Goal: Task Accomplishment & Management: Complete application form

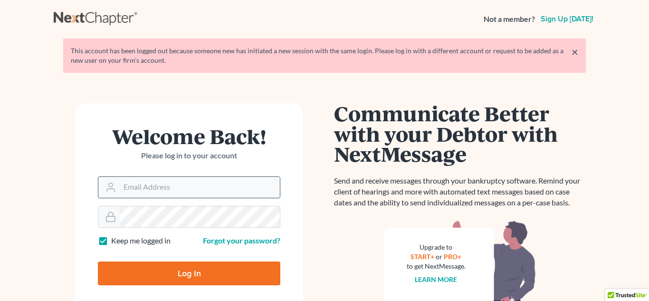
click at [153, 191] on input "Email Address" at bounding box center [200, 187] width 160 height 21
type input "[PERSON_NAME][EMAIL_ADDRESS][DOMAIN_NAME]"
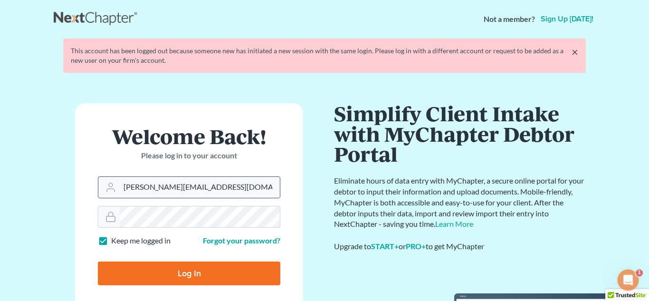
click at [98, 261] on input "Log In" at bounding box center [189, 273] width 182 height 24
type input "Thinking..."
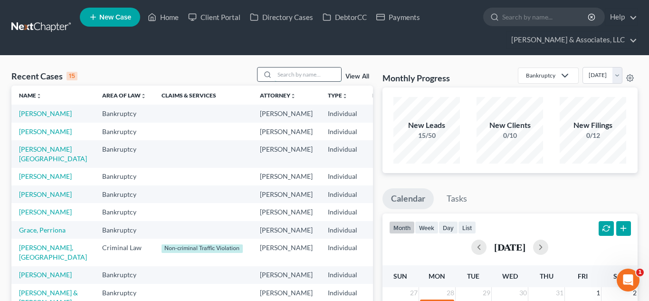
click at [308, 76] on input "search" at bounding box center [307, 74] width 66 height 14
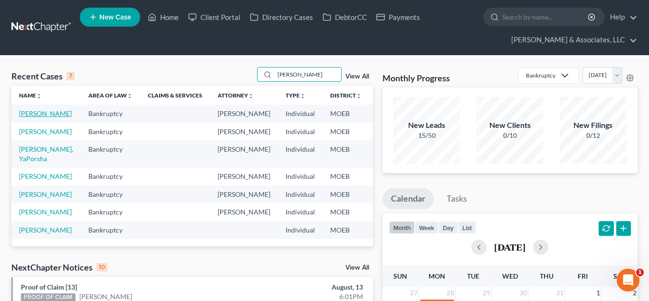
type input "stewart"
click at [37, 114] on link "Stewart, Cassandra" at bounding box center [45, 113] width 53 height 8
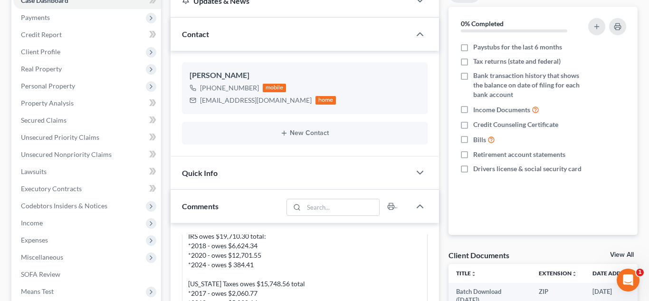
scroll to position [123, 0]
click at [49, 104] on span "Property Analysis" at bounding box center [47, 103] width 53 height 8
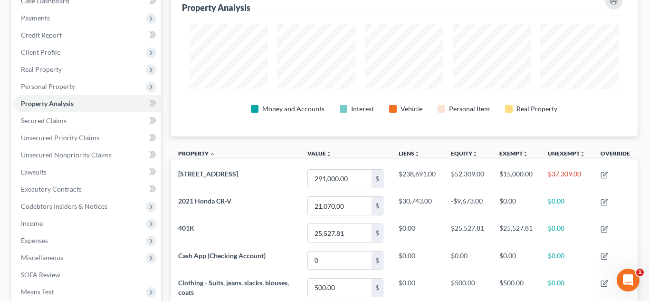
scroll to position [123, 0]
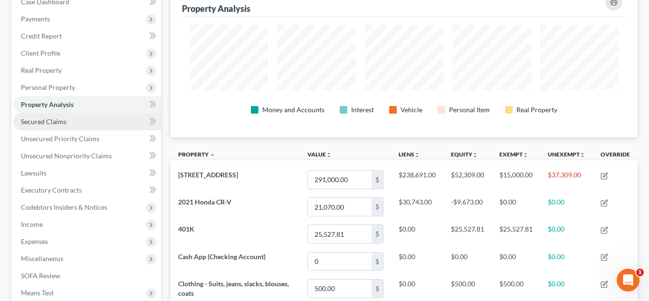
click at [38, 122] on span "Secured Claims" at bounding box center [44, 121] width 46 height 8
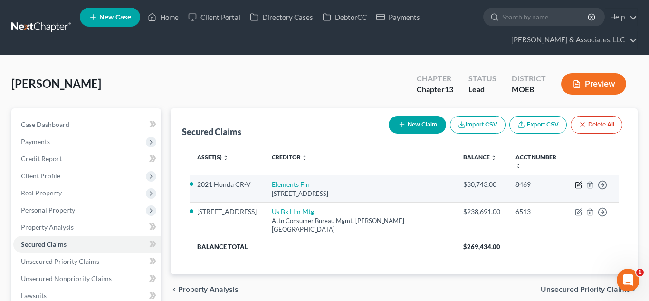
click at [578, 181] on icon "button" at bounding box center [579, 185] width 8 height 8
select select "15"
select select "11"
select select "0"
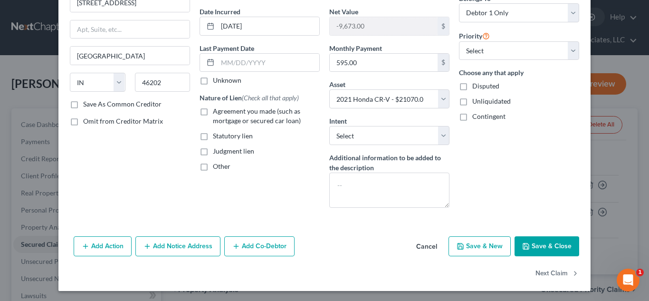
scroll to position [88, 0]
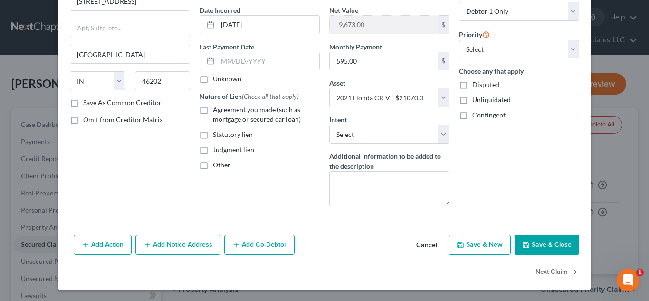
click at [539, 246] on button "Save & Close" at bounding box center [546, 245] width 65 height 20
select select
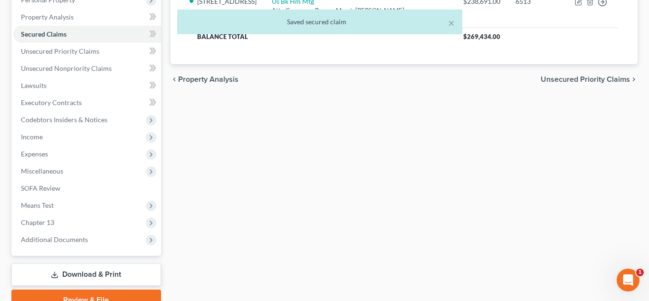
scroll to position [230, 0]
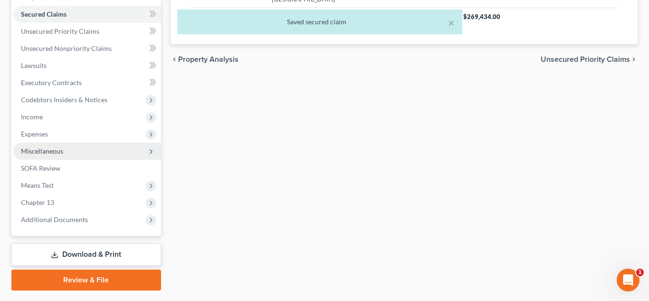
click at [60, 154] on span "Miscellaneous" at bounding box center [42, 151] width 42 height 8
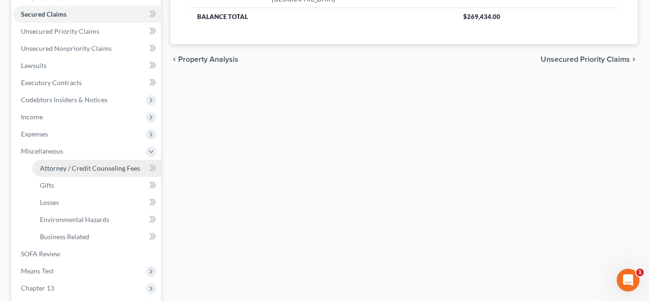
click at [79, 165] on span "Attorney / Credit Counseling Fees" at bounding box center [90, 168] width 100 height 8
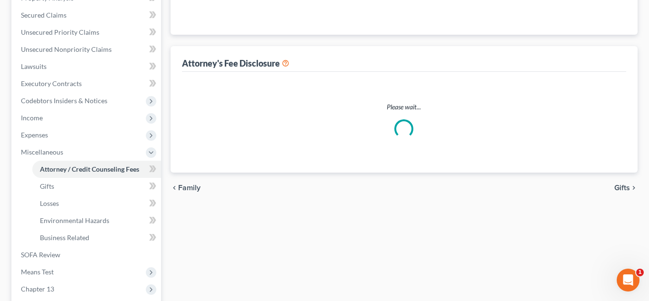
scroll to position [167, 0]
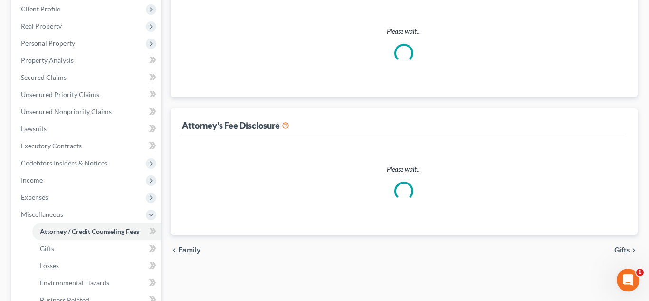
select select "0"
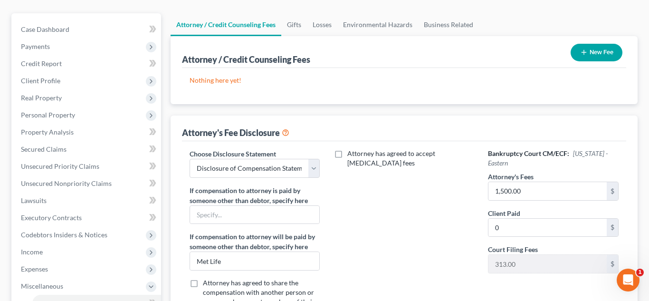
scroll to position [95, 0]
click at [75, 165] on span "Unsecured Priority Claims" at bounding box center [60, 165] width 78 height 8
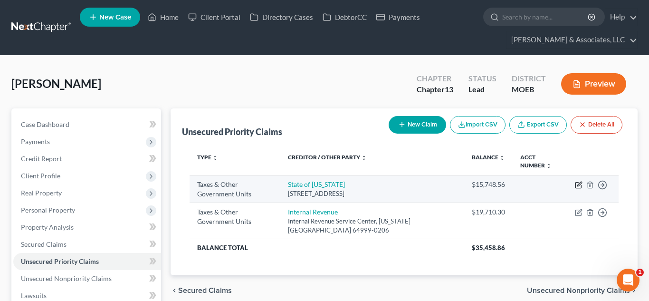
click at [578, 186] on icon "button" at bounding box center [579, 183] width 4 height 4
select select "2"
select select "26"
select select "0"
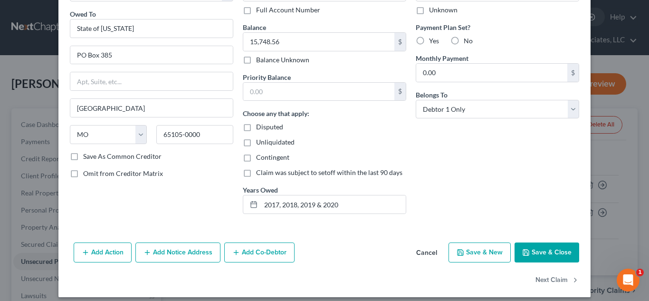
scroll to position [79, 0]
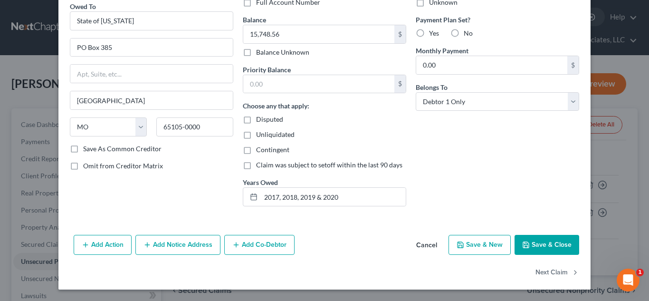
click at [545, 246] on button "Save & Close" at bounding box center [546, 245] width 65 height 20
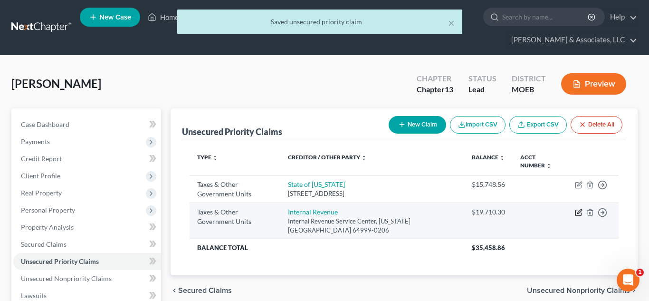
click at [577, 212] on icon "button" at bounding box center [579, 212] width 8 height 8
select select "0"
select select "26"
select select "0"
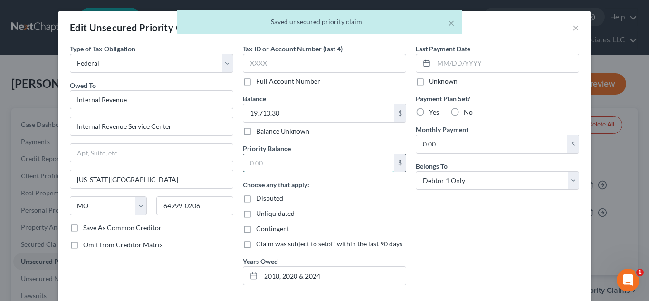
click at [262, 165] on input "text" at bounding box center [318, 163] width 151 height 18
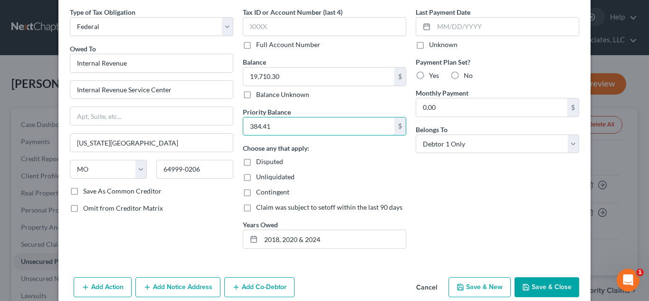
scroll to position [39, 0]
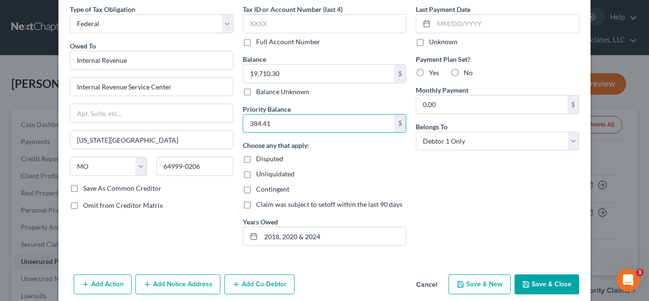
type input "384.41"
click at [525, 277] on button "Save & Close" at bounding box center [546, 284] width 65 height 20
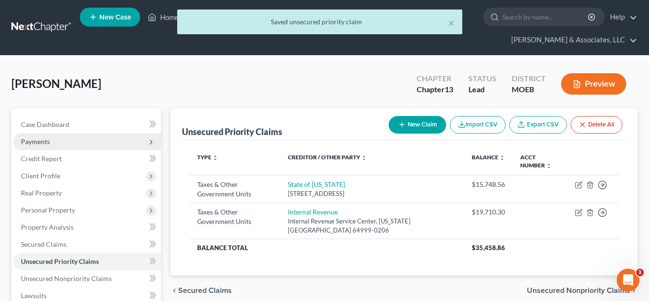
click at [58, 145] on span "Payments" at bounding box center [87, 141] width 148 height 17
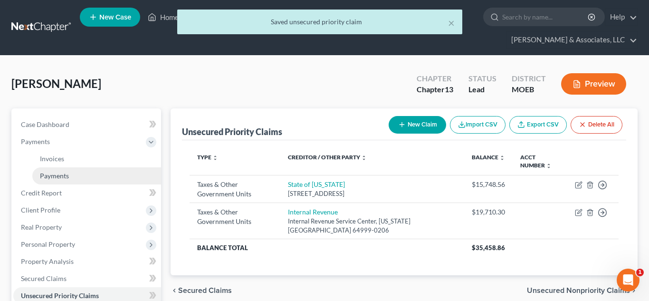
click at [65, 175] on span "Payments" at bounding box center [54, 175] width 29 height 8
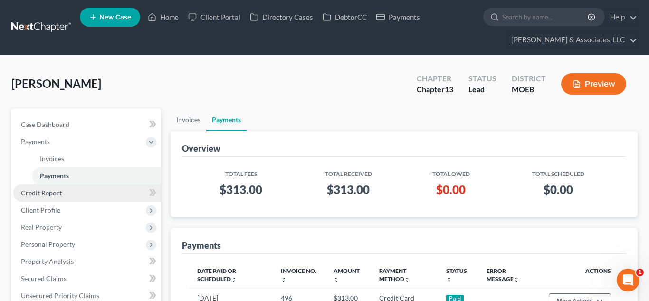
click at [49, 195] on span "Credit Report" at bounding box center [41, 193] width 41 height 8
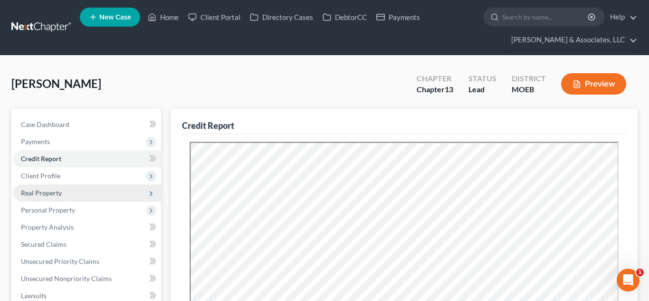
click at [48, 197] on span "Real Property" at bounding box center [87, 192] width 148 height 17
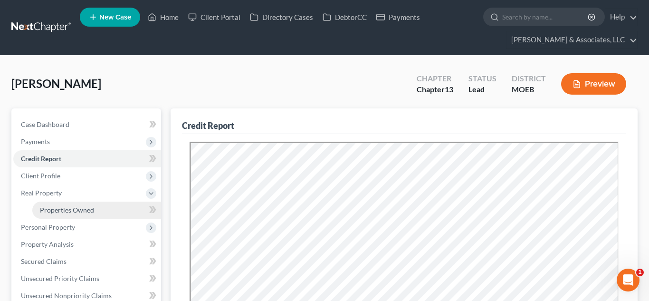
click at [56, 209] on span "Properties Owned" at bounding box center [67, 210] width 54 height 8
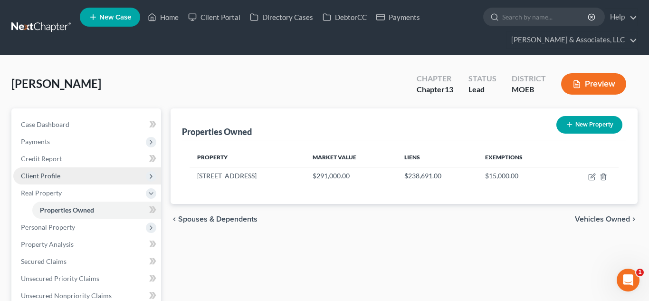
click at [43, 176] on span "Client Profile" at bounding box center [40, 175] width 39 height 8
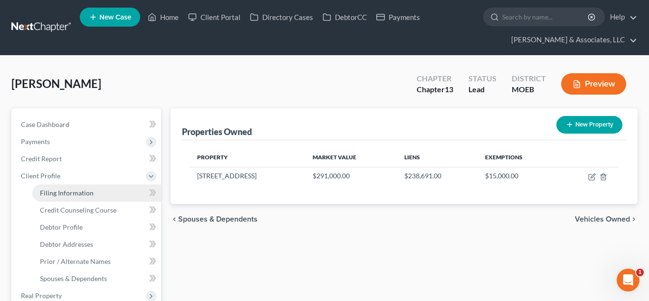
click at [72, 197] on link "Filing Information" at bounding box center [96, 192] width 129 height 17
select select "1"
select select "0"
select select "3"
select select "26"
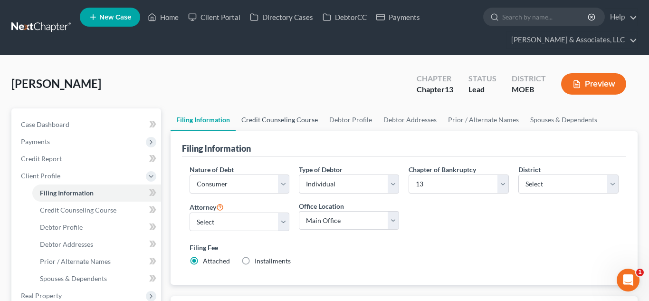
click at [278, 122] on link "Credit Counseling Course" at bounding box center [280, 119] width 88 height 23
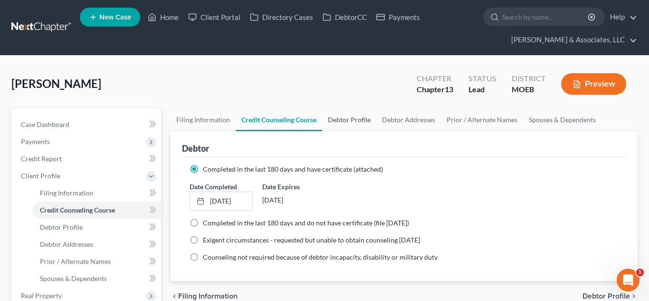
click at [344, 121] on link "Debtor Profile" at bounding box center [349, 119] width 54 height 23
select select "0"
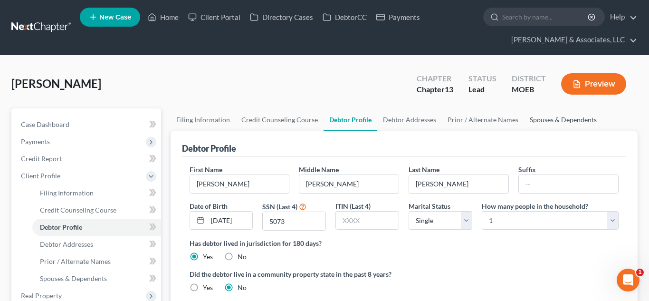
click at [546, 126] on link "Spouses & Dependents" at bounding box center [563, 119] width 78 height 23
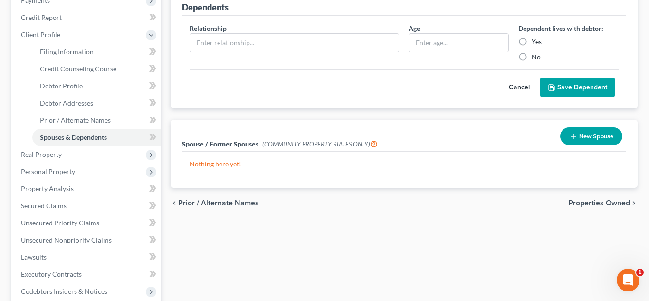
scroll to position [146, 0]
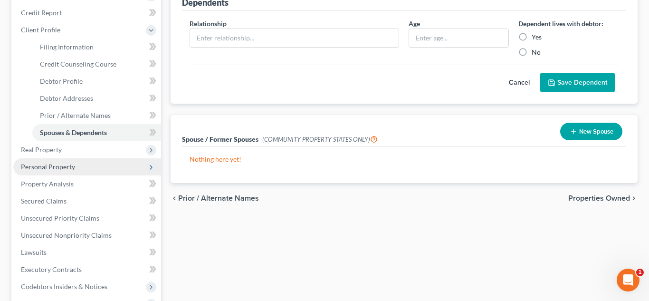
click at [63, 169] on span "Personal Property" at bounding box center [48, 166] width 54 height 8
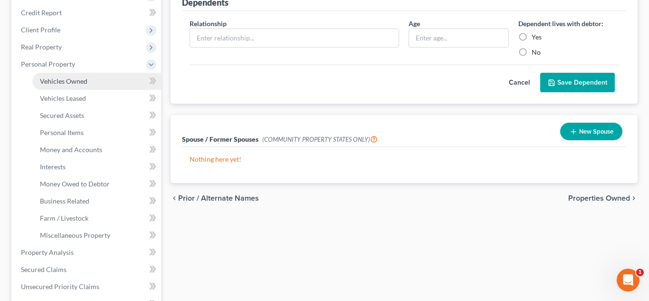
click at [59, 84] on span "Vehicles Owned" at bounding box center [63, 81] width 47 height 8
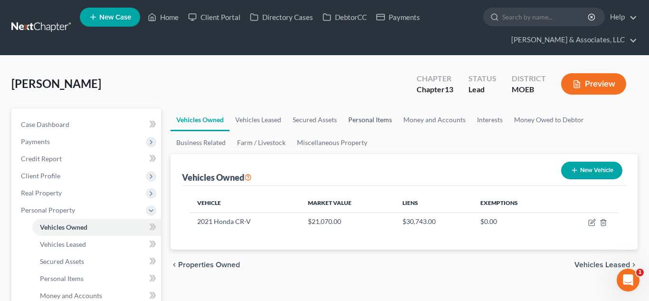
click at [353, 121] on link "Personal Items" at bounding box center [369, 119] width 55 height 23
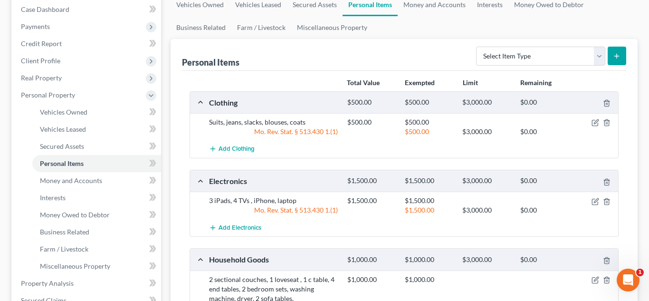
scroll to position [114, 0]
click at [423, 4] on link "Money and Accounts" at bounding box center [434, 5] width 74 height 23
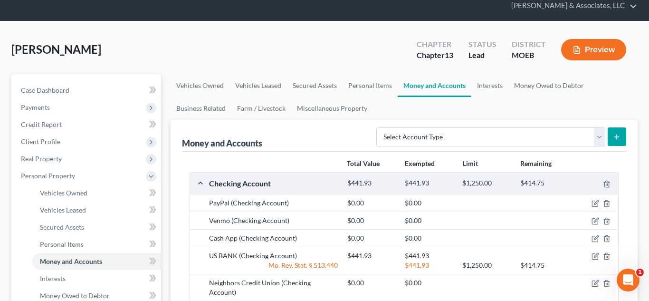
scroll to position [33, 0]
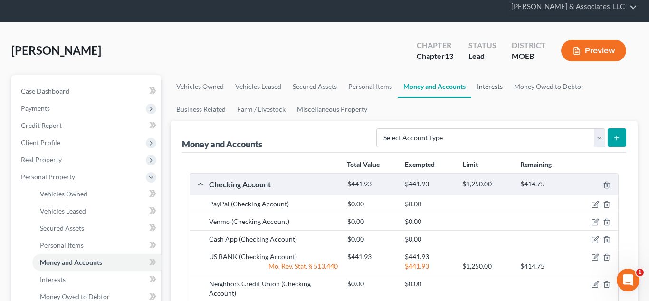
click at [483, 83] on link "Interests" at bounding box center [489, 86] width 37 height 23
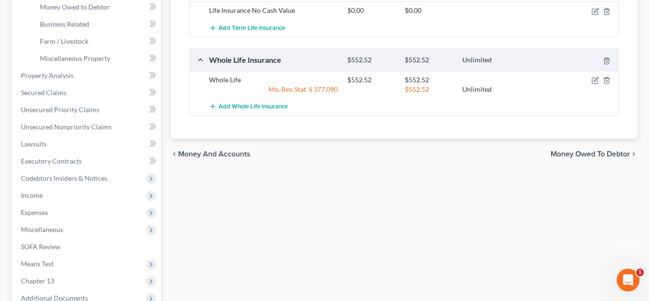
scroll to position [334, 0]
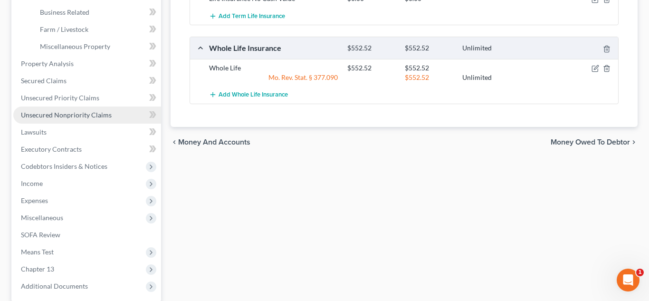
click at [52, 117] on span "Unsecured Nonpriority Claims" at bounding box center [66, 115] width 91 height 8
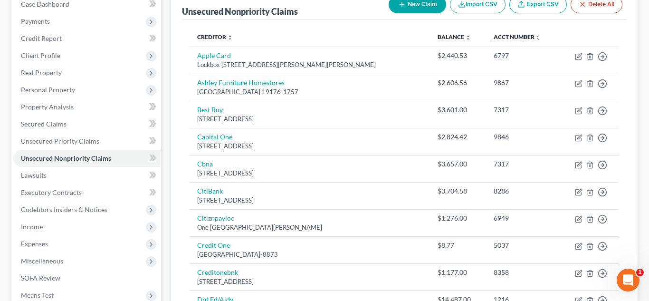
scroll to position [119, 0]
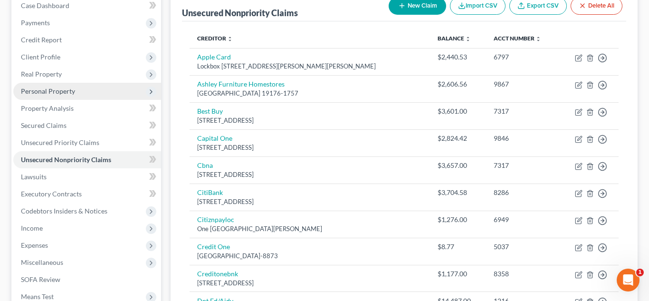
click at [46, 93] on span "Personal Property" at bounding box center [48, 91] width 54 height 8
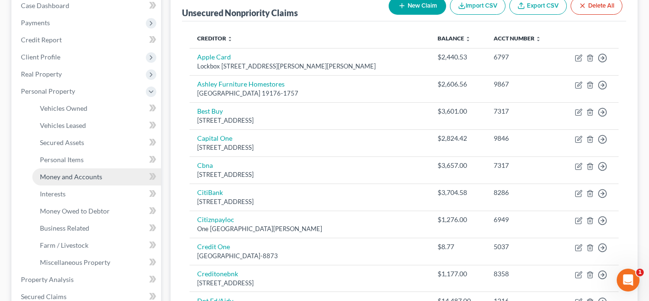
click at [89, 179] on span "Money and Accounts" at bounding box center [71, 176] width 62 height 8
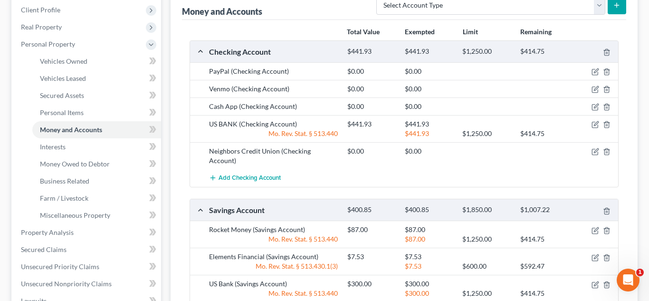
scroll to position [162, 0]
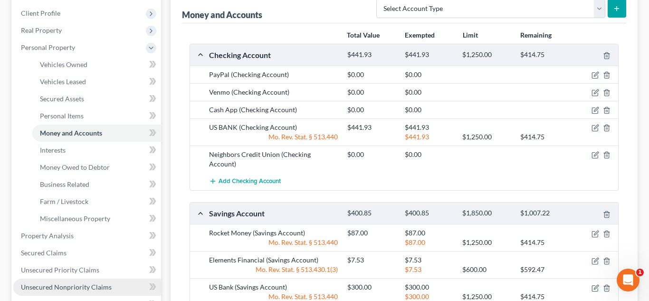
click at [79, 292] on link "Unsecured Nonpriority Claims" at bounding box center [87, 286] width 148 height 17
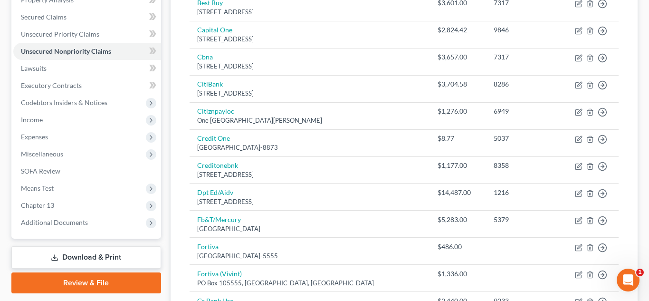
scroll to position [223, 0]
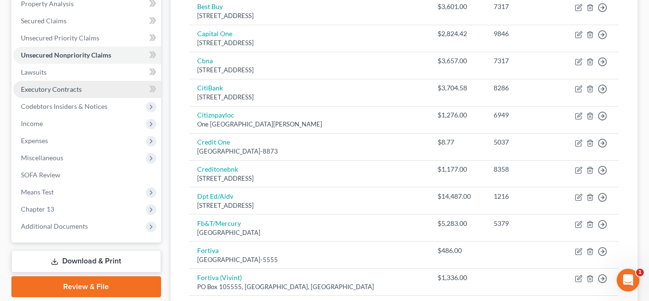
click at [71, 85] on span "Executory Contracts" at bounding box center [51, 89] width 61 height 8
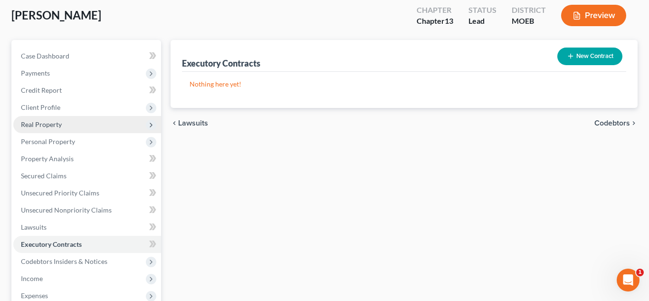
scroll to position [182, 0]
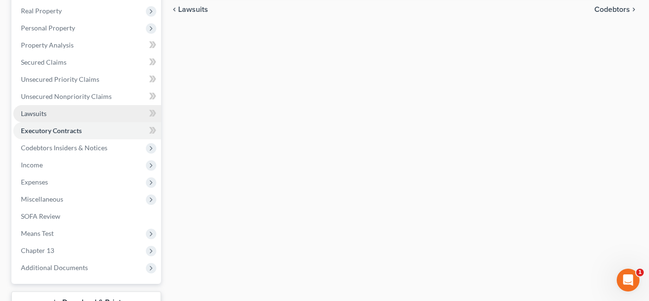
click at [33, 112] on span "Lawsuits" at bounding box center [34, 113] width 26 height 8
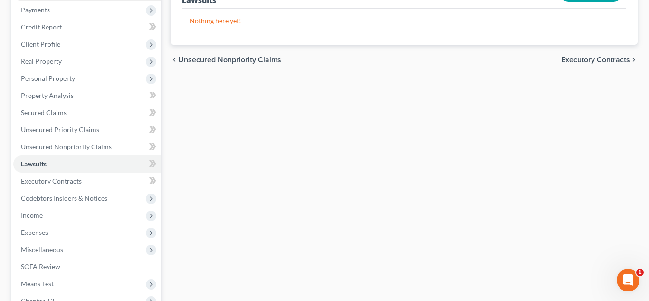
scroll to position [139, 0]
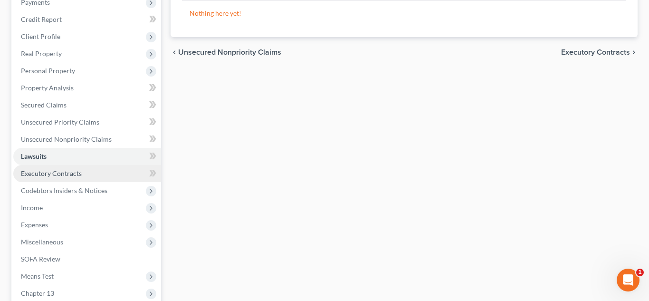
click at [60, 172] on span "Executory Contracts" at bounding box center [51, 173] width 61 height 8
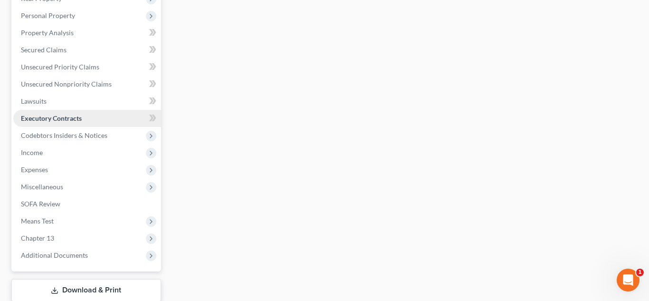
scroll to position [200, 0]
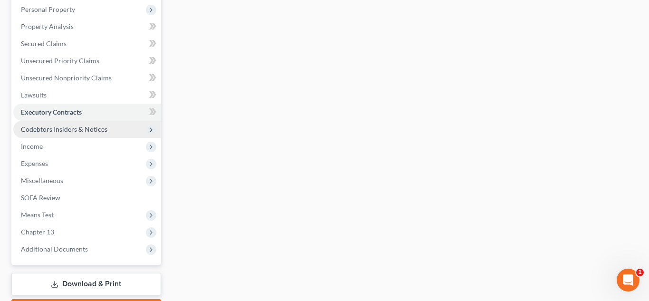
click at [38, 134] on span "Codebtors Insiders & Notices" at bounding box center [87, 129] width 148 height 17
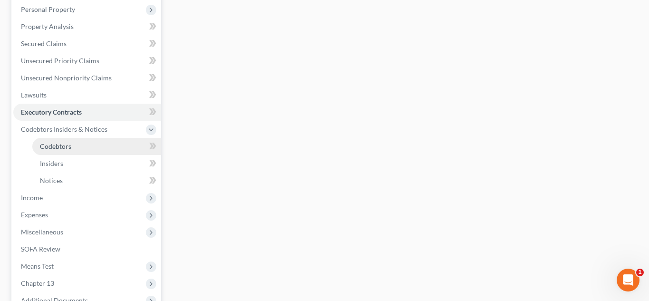
click at [45, 148] on span "Codebtors" at bounding box center [55, 146] width 31 height 8
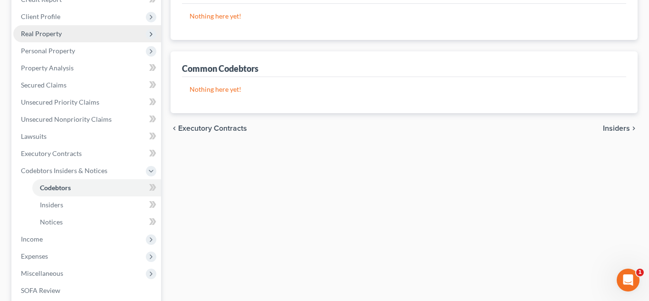
scroll to position [179, 0]
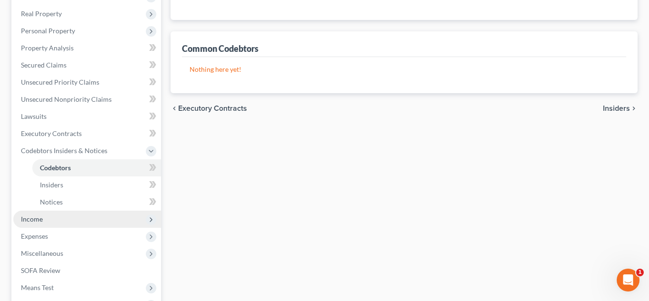
click at [57, 215] on span "Income" at bounding box center [87, 218] width 148 height 17
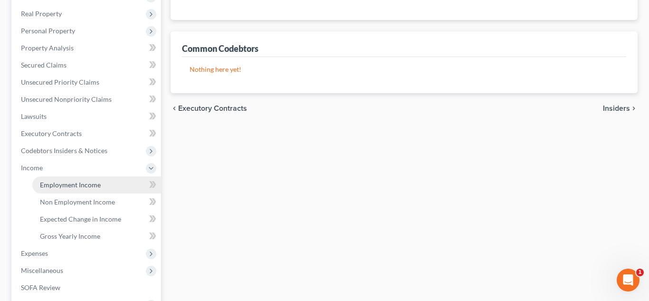
click at [71, 182] on span "Employment Income" at bounding box center [70, 184] width 61 height 8
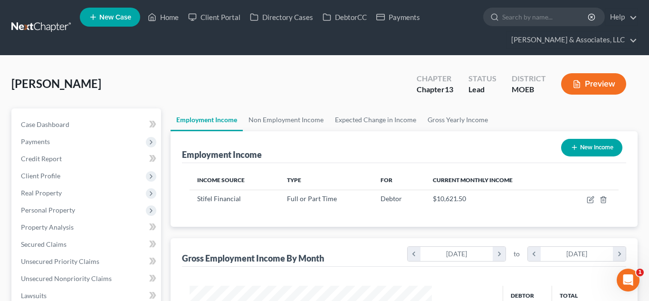
scroll to position [170, 262]
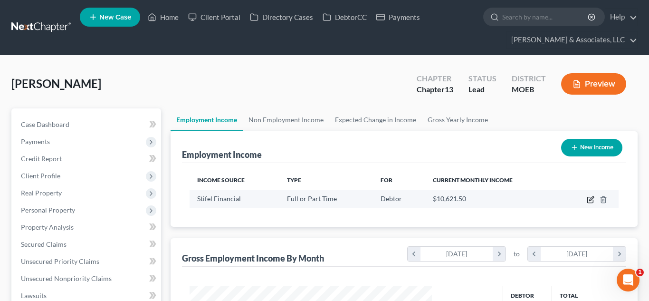
click at [588, 198] on icon "button" at bounding box center [591, 200] width 8 height 8
select select "0"
select select "26"
select select "1"
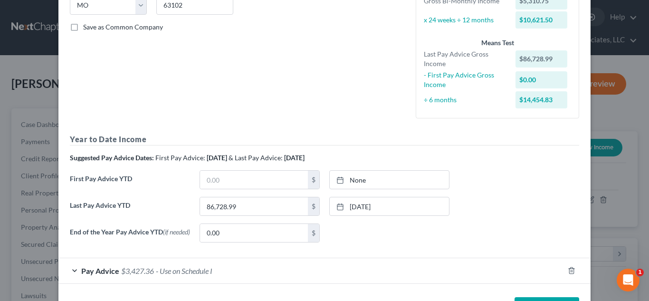
scroll to position [203, 0]
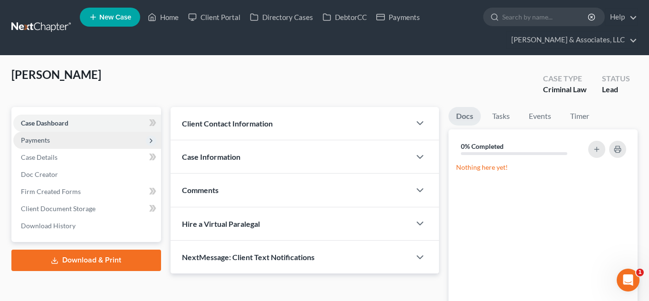
click at [52, 141] on span "Payments" at bounding box center [87, 140] width 148 height 17
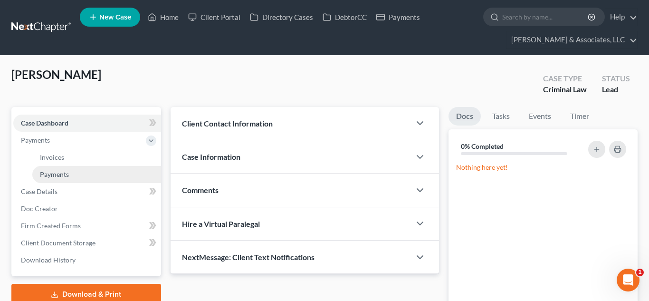
click at [62, 178] on span "Payments" at bounding box center [54, 174] width 29 height 8
